Goal: Find contact information: Find contact information

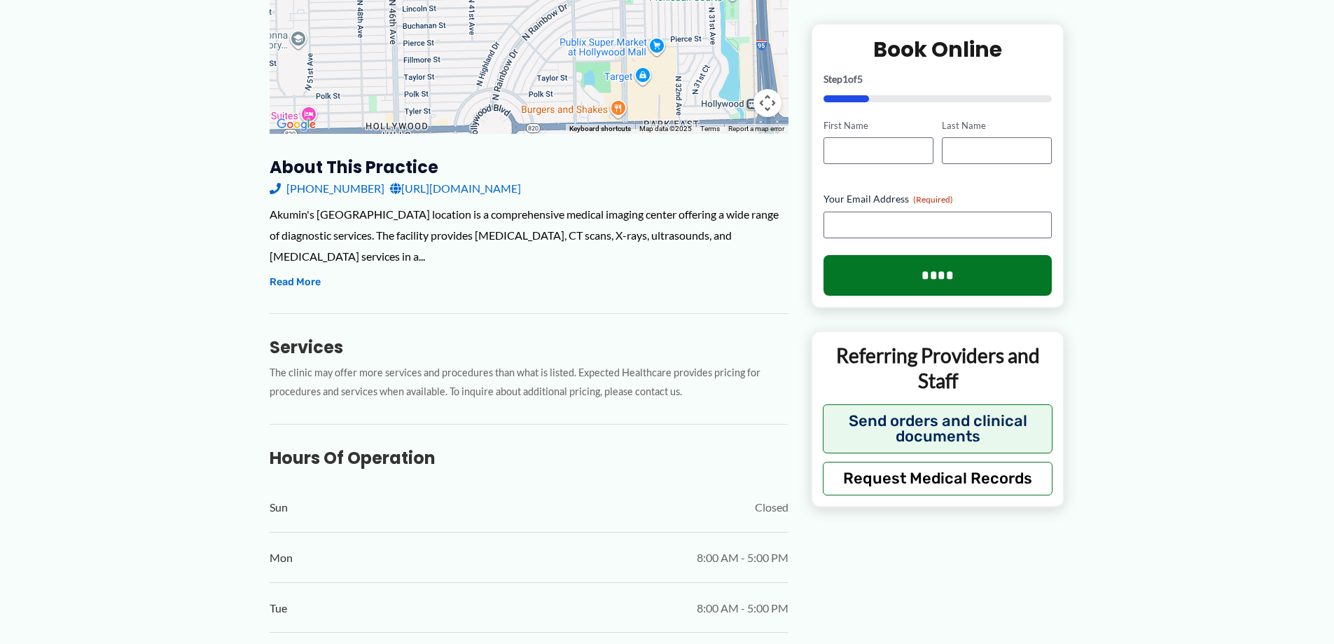
scroll to position [130, 0]
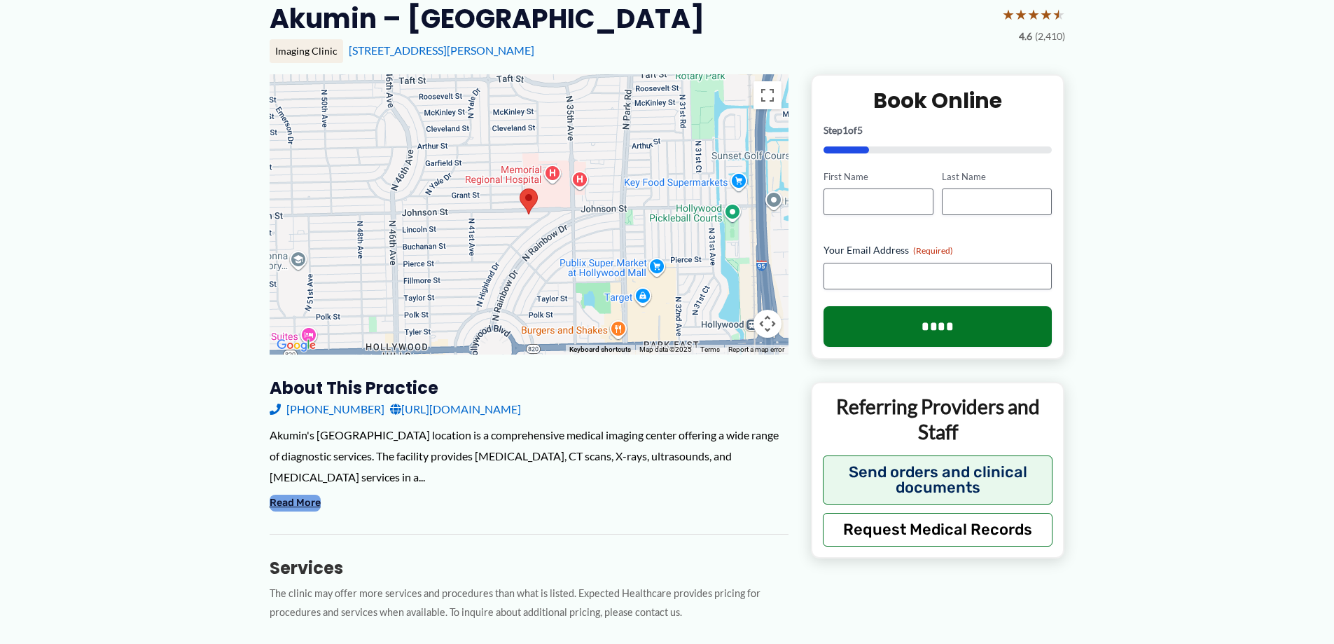
click at [287, 505] on button "Read More" at bounding box center [295, 502] width 51 height 17
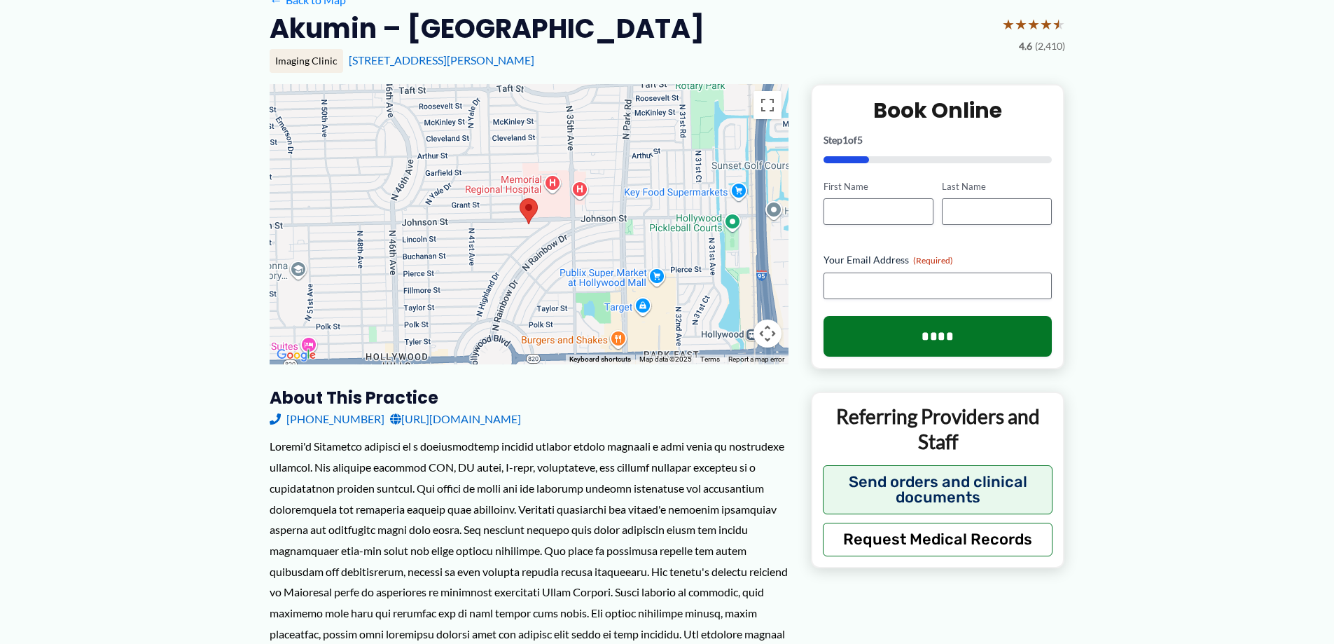
scroll to position [0, 0]
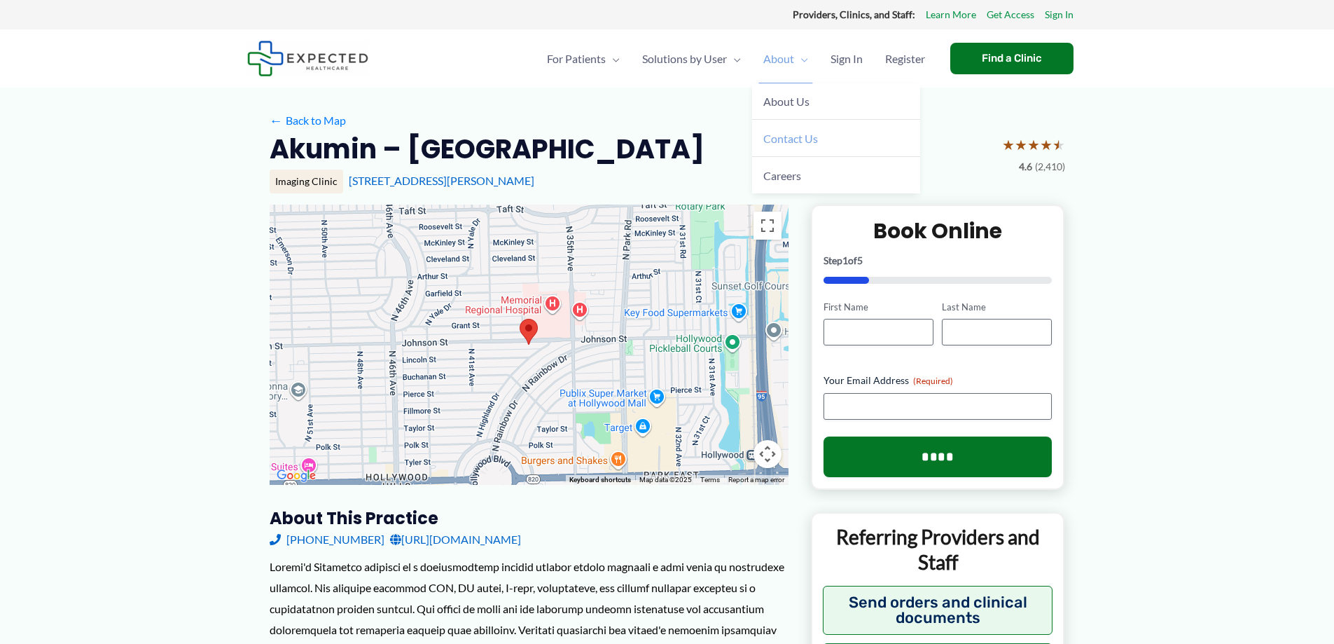
click at [788, 147] on link "Contact Us" at bounding box center [836, 138] width 168 height 37
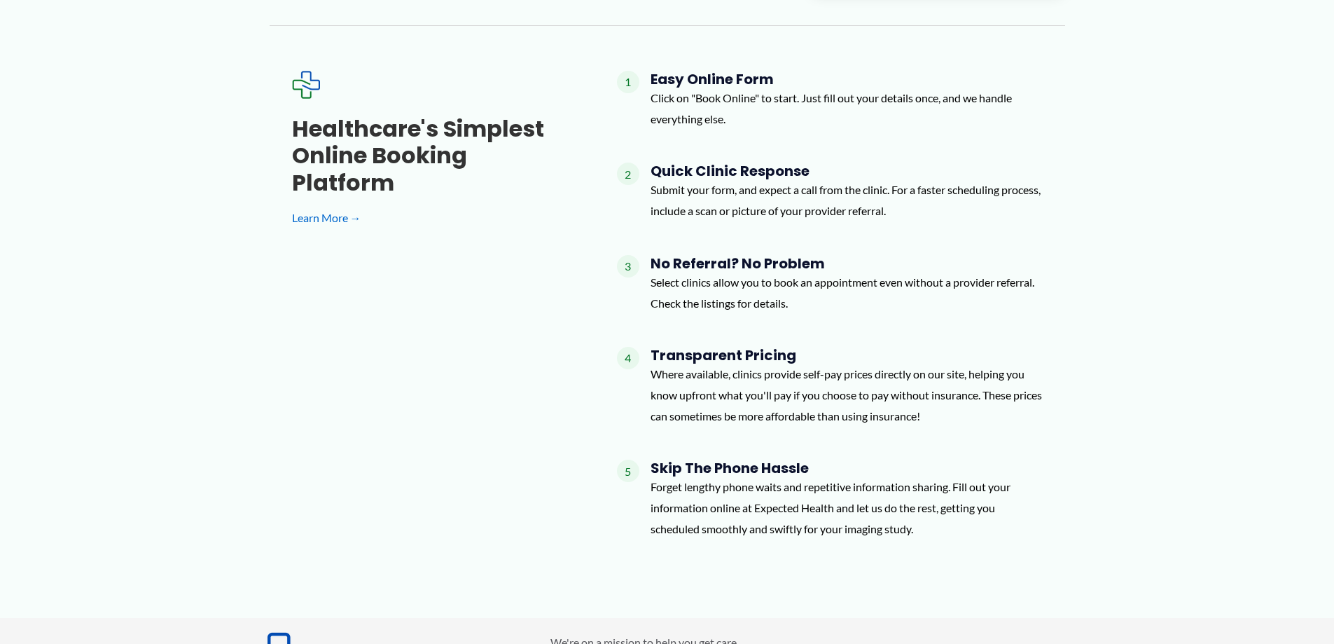
scroll to position [1370, 0]
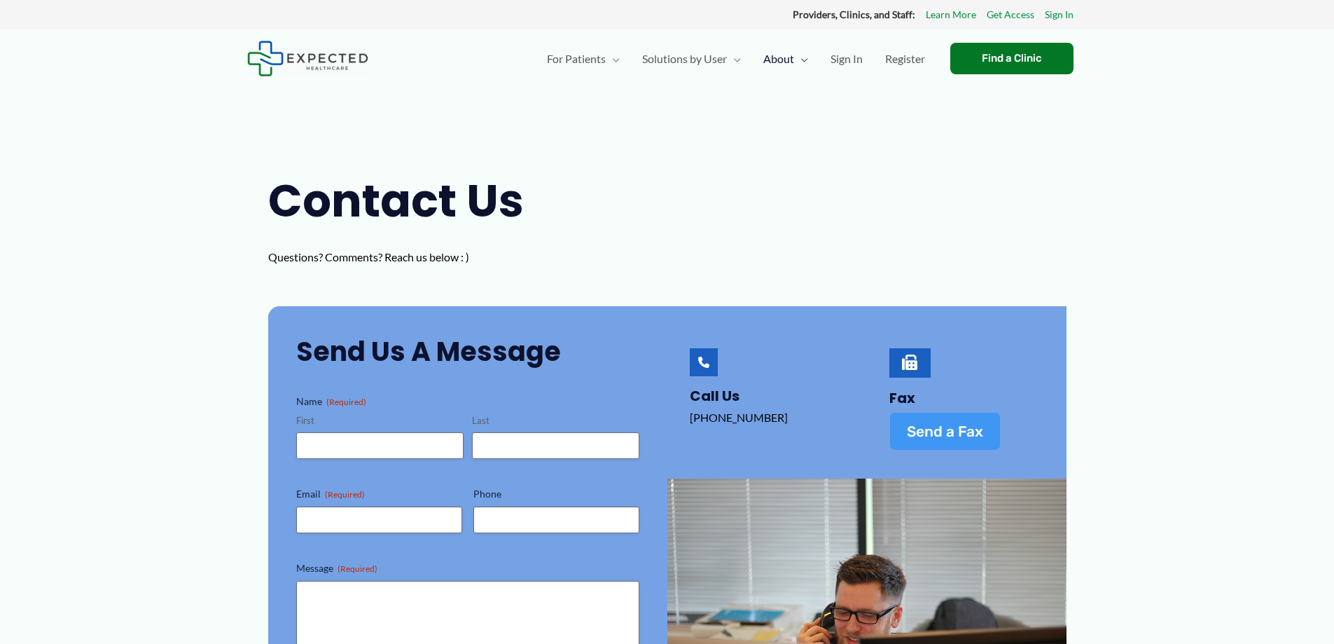
click at [931, 427] on span "Send a Fax" at bounding box center [945, 431] width 76 height 15
